Goal: Information Seeking & Learning: Learn about a topic

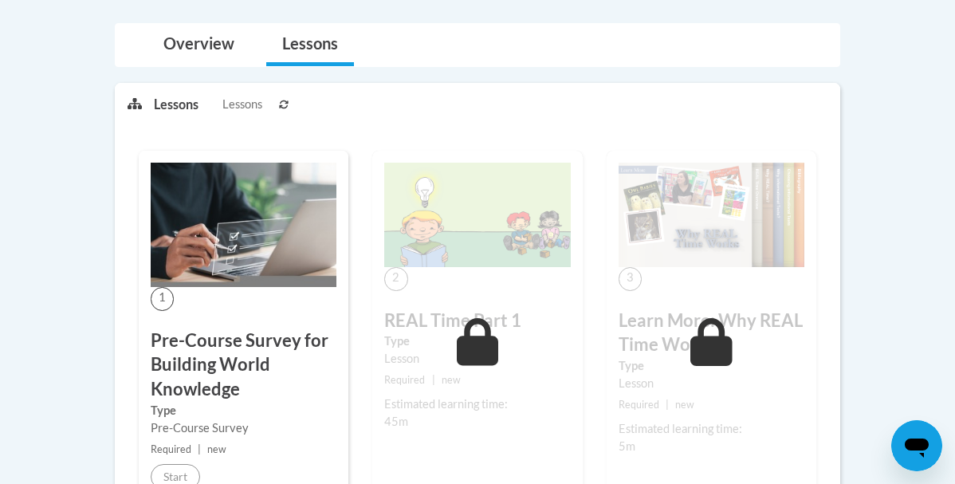
click at [434, 307] on div "2 REAL Time Part 1 Type Lesson Required | new Estimated learning time: 45m Star…" at bounding box center [477, 328] width 210 height 355
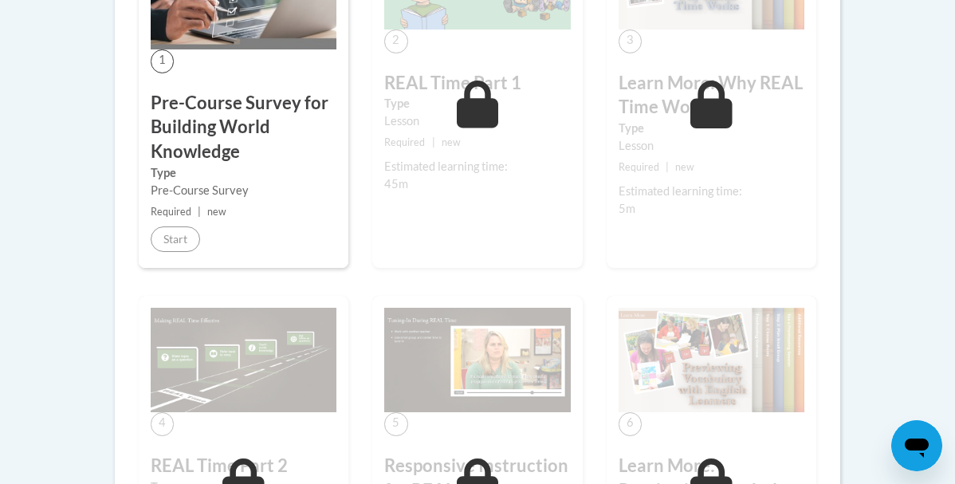
scroll to position [571, 0]
click at [419, 380] on img at bounding box center [477, 361] width 186 height 104
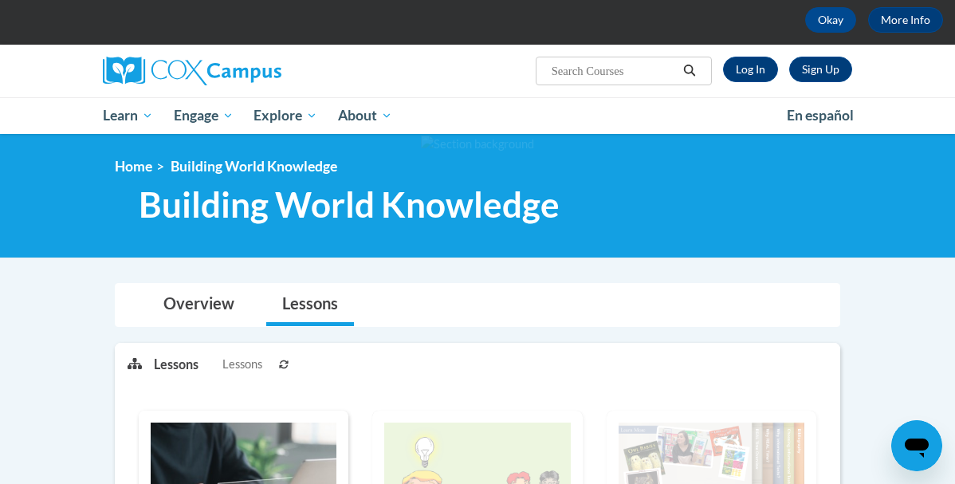
click at [677, 305] on div "Overview Lessons" at bounding box center [478, 305] width 700 height 42
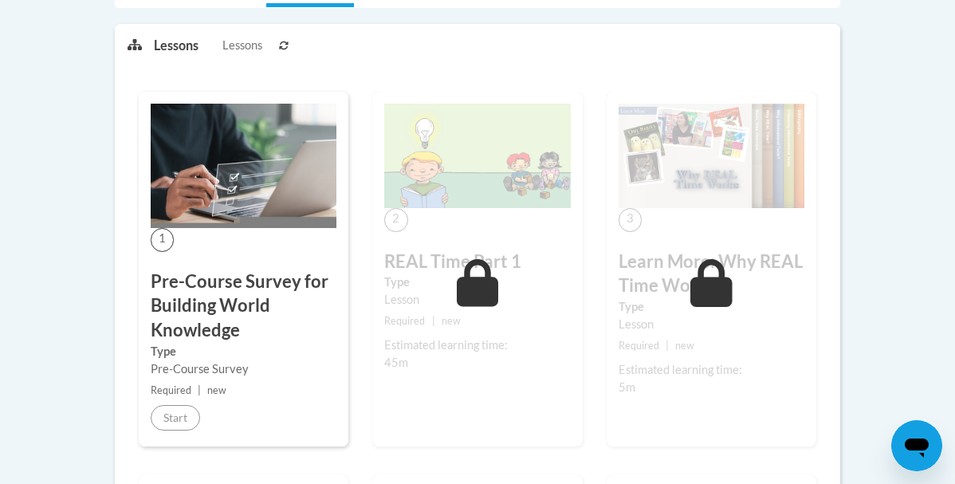
scroll to position [396, 0]
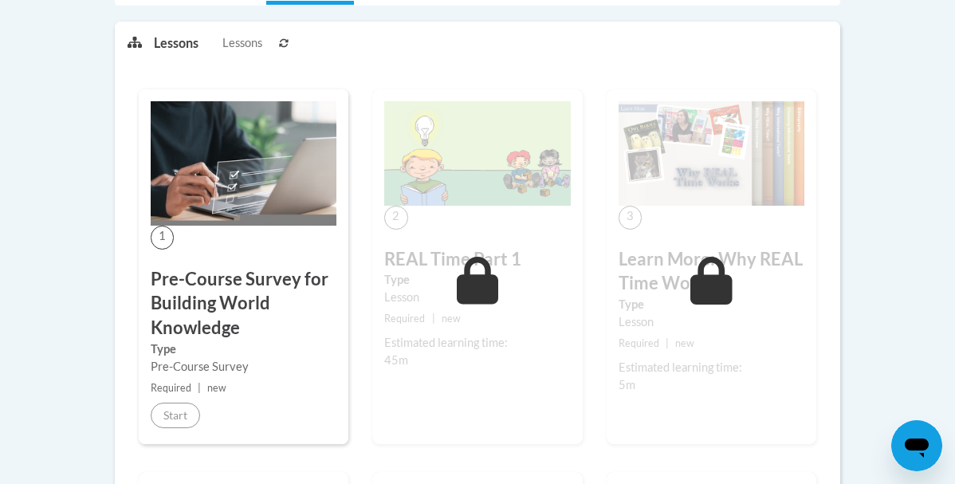
click at [497, 237] on div "2 REAL Time Part 1 Type Lesson Required | new Estimated learning time: 45m Star…" at bounding box center [477, 266] width 210 height 355
click at [258, 41] on span "Lessons" at bounding box center [243, 43] width 40 height 18
click at [280, 41] on icon at bounding box center [284, 43] width 9 height 8
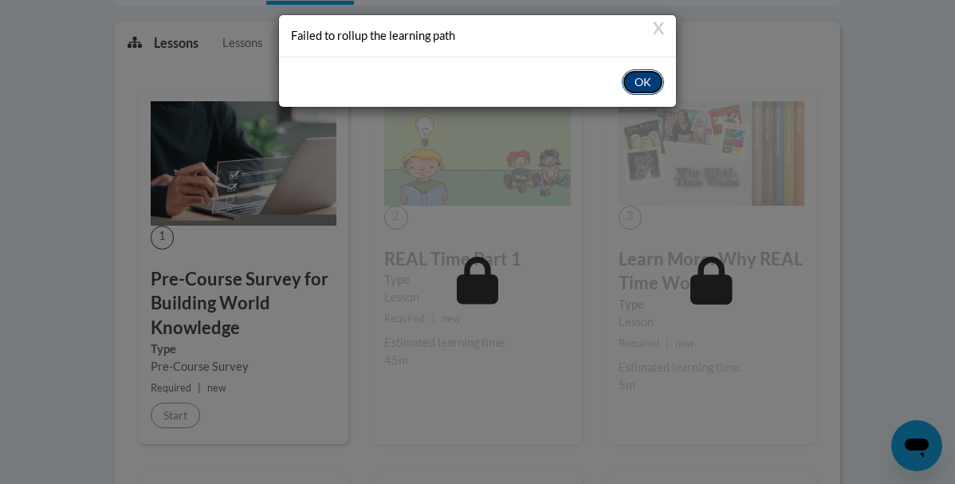
click at [652, 82] on button "OK" at bounding box center [643, 82] width 42 height 26
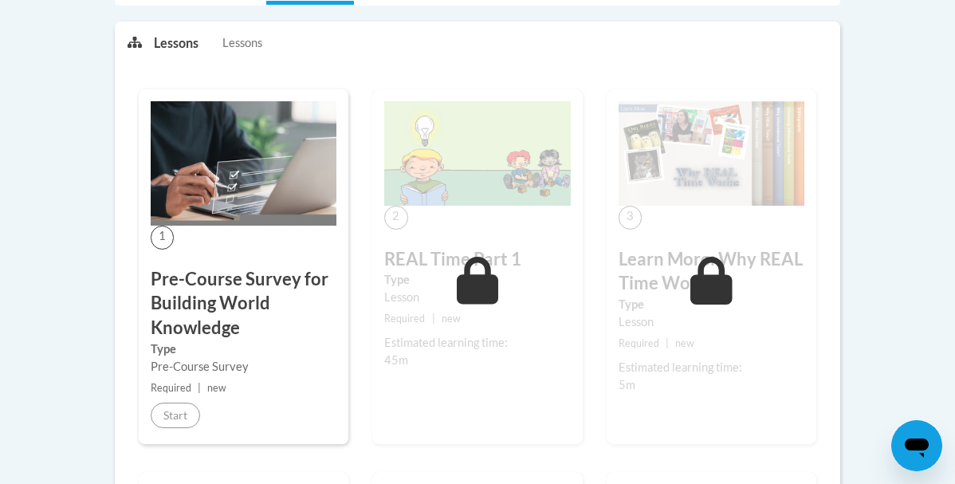
click at [250, 53] on li "Lessons Lessons" at bounding box center [214, 43] width 120 height 42
click at [240, 42] on span "Lessons" at bounding box center [243, 43] width 40 height 18
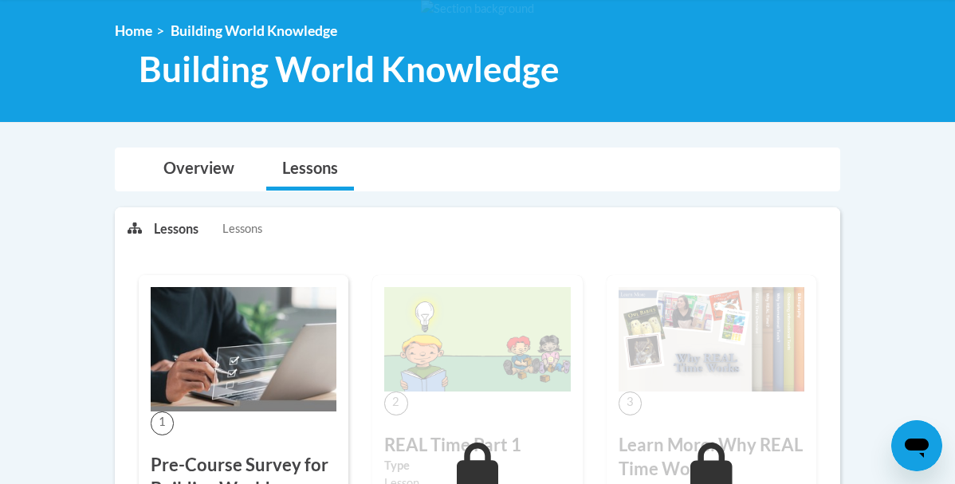
scroll to position [175, 0]
